Goal: Task Accomplishment & Management: Use online tool/utility

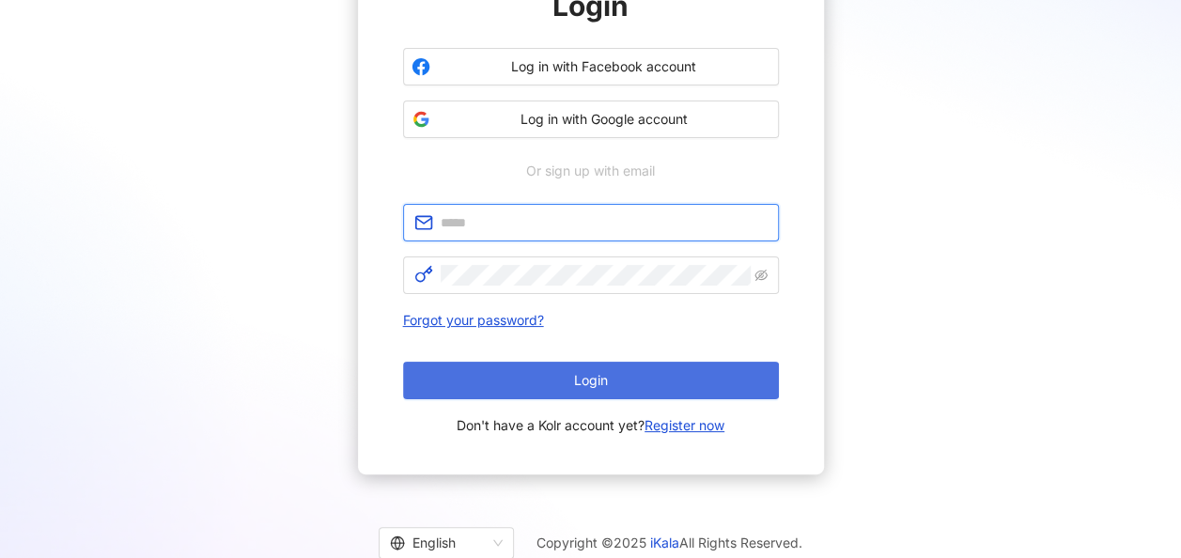
type input "**********"
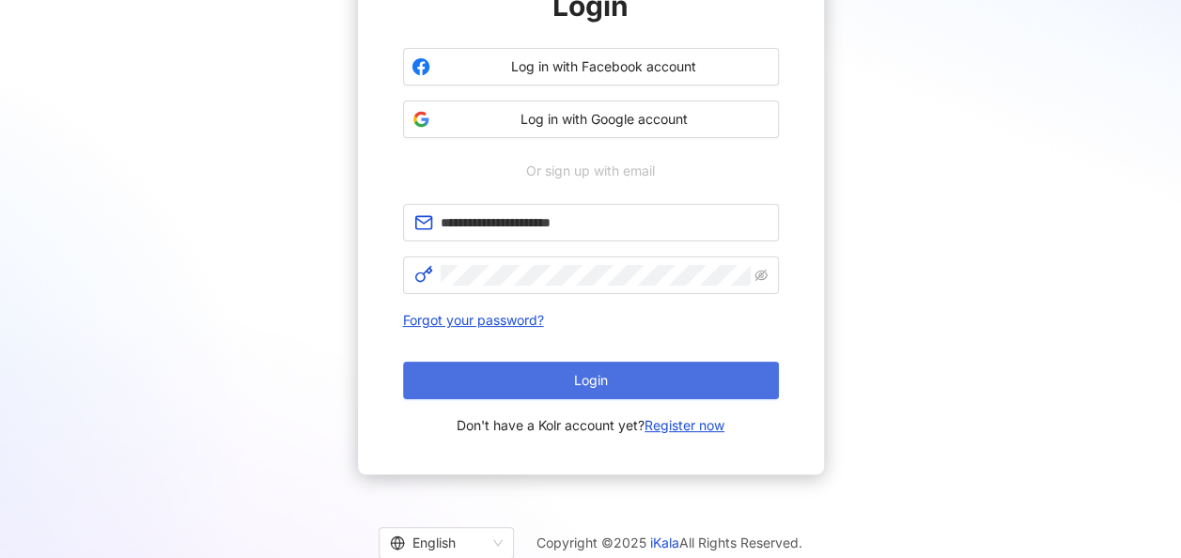
click at [579, 368] on button "Login" at bounding box center [591, 381] width 376 height 38
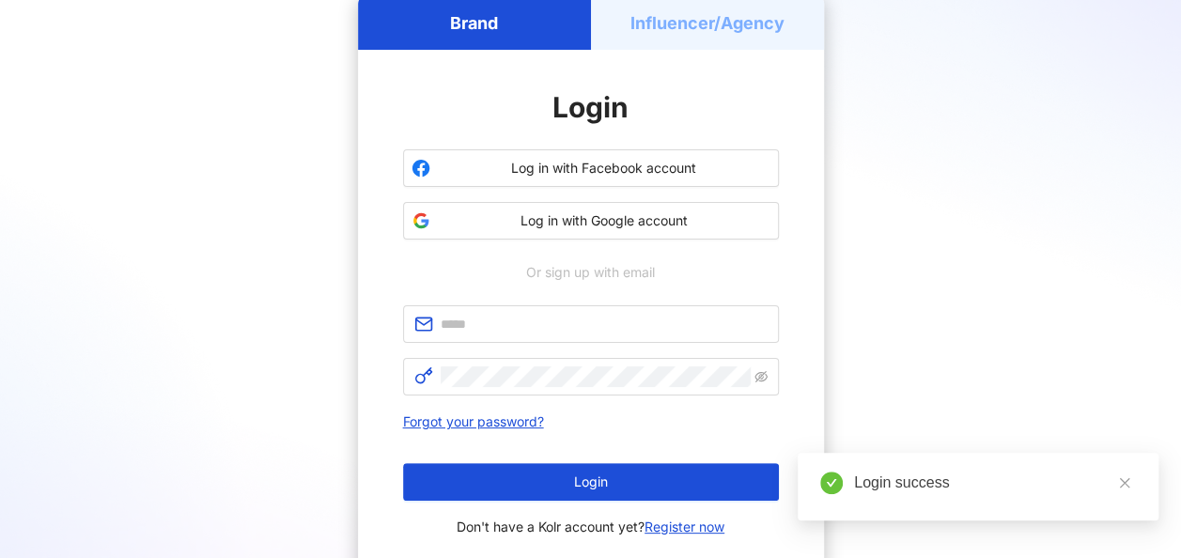
scroll to position [188, 0]
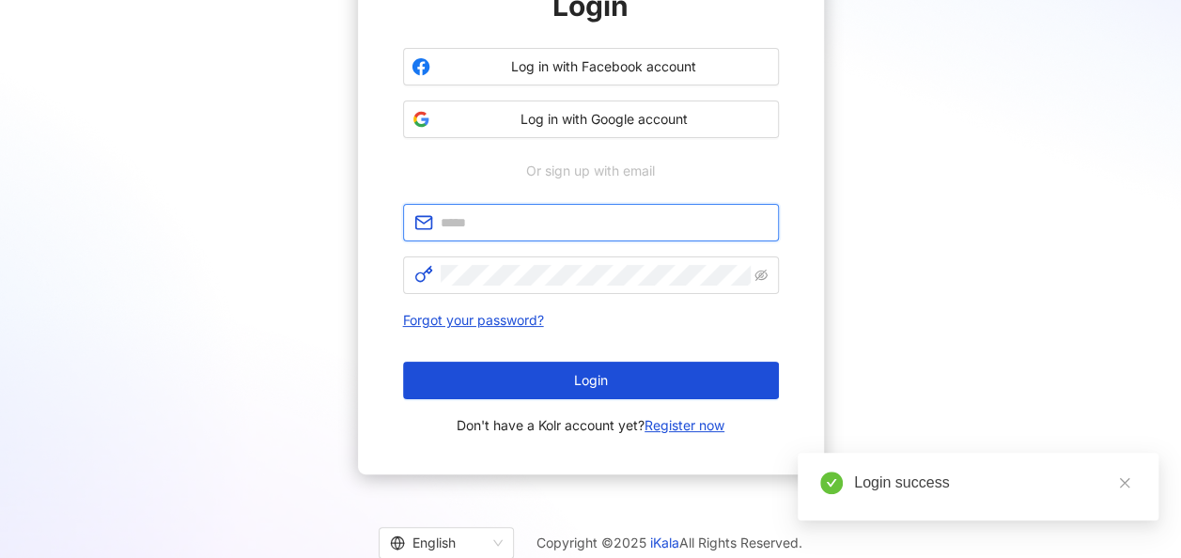
type input "**********"
